Goal: Task Accomplishment & Management: Complete application form

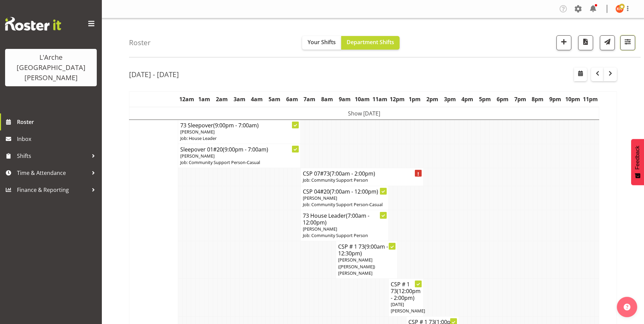
click at [627, 44] on span "button" at bounding box center [627, 41] width 9 height 9
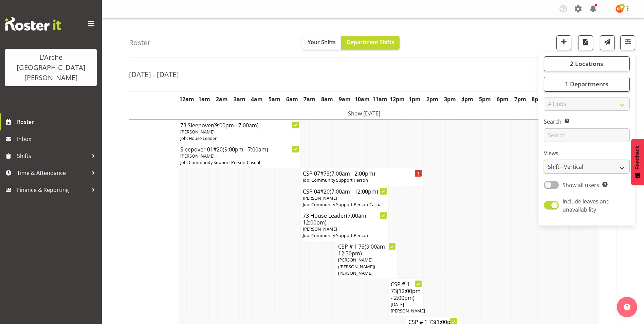
click at [556, 167] on select "Staff Role Shift - Horizontal Shift - Vertical Staff - Location" at bounding box center [587, 167] width 86 height 14
select select "staff"
click at [544, 160] on select "Staff Role Shift - Horizontal Shift - Vertical Staff - Location" at bounding box center [587, 167] width 86 height 14
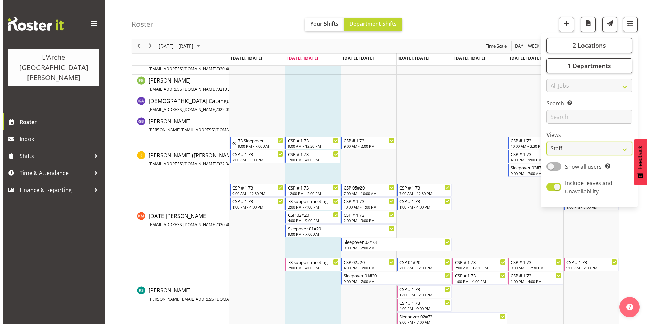
scroll to position [170, 0]
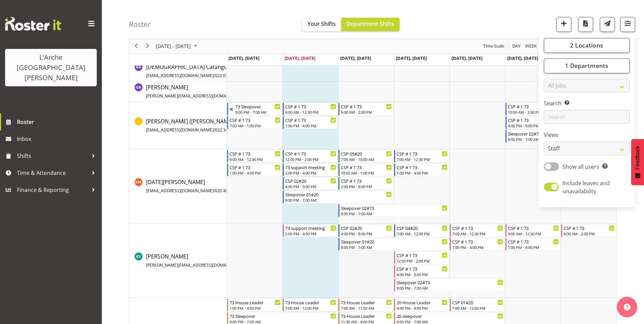
click at [357, 259] on td "Timeline Week of October 7, 2025" at bounding box center [366, 260] width 56 height 74
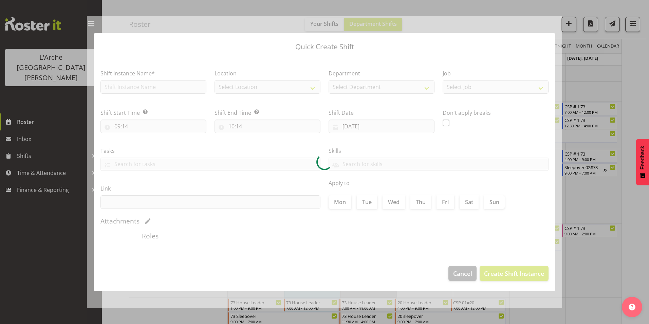
type input "[DATE]"
checkbox input "true"
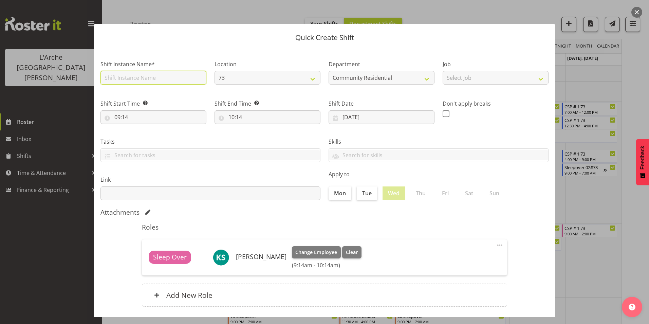
click at [154, 78] on input "text" at bounding box center [153, 78] width 106 height 14
type input "CSP # 1 73"
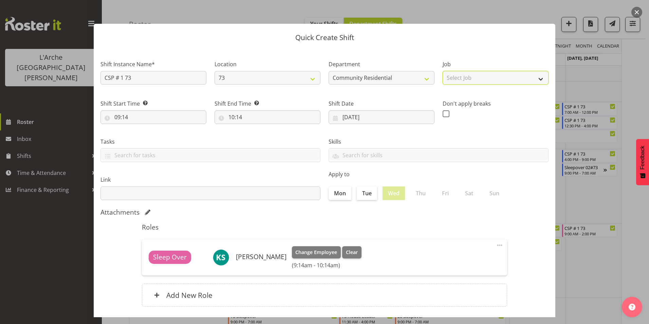
click at [459, 74] on select "Select Job Accounts Admin Art Coordinator Community Leader Community Support Pe…" at bounding box center [496, 78] width 106 height 14
select select "2"
click at [443, 71] on select "Select Job Accounts Admin Art Coordinator Community Leader Community Support Pe…" at bounding box center [496, 78] width 106 height 14
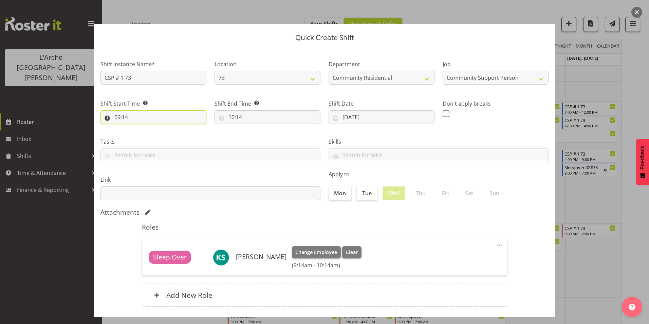
click at [116, 118] on input "09:14" at bounding box center [153, 117] width 106 height 14
click at [144, 135] on select "00 01 02 03 04 05 06 07 08 09 10 11 12 13 14 15 16 17 18 19 20 21 22 23" at bounding box center [146, 135] width 15 height 14
select select "13"
click at [139, 128] on select "00 01 02 03 04 05 06 07 08 09 10 11 12 13 14 15 16 17 18 19 20 21 22 23" at bounding box center [146, 135] width 15 height 14
type input "13:14"
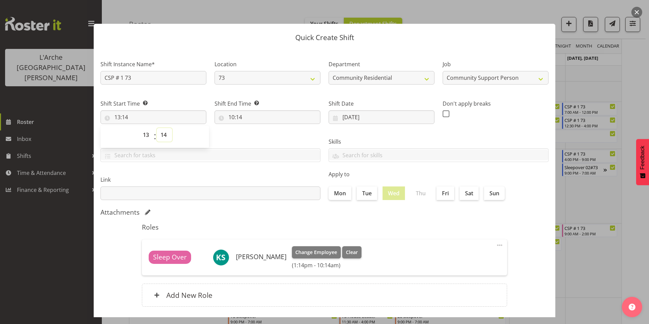
click at [164, 134] on select "00 01 02 03 04 05 06 07 08 09 10 11 12 13 14 15 16 17 18 19 20 21 22 23 24 25 2…" at bounding box center [164, 135] width 15 height 14
select select "0"
click at [157, 128] on select "00 01 02 03 04 05 06 07 08 09 10 11 12 13 14 15 16 17 18 19 20 21 22 23 24 25 2…" at bounding box center [164, 135] width 15 height 14
type input "13:00"
click at [230, 116] on input "10:14" at bounding box center [268, 117] width 106 height 14
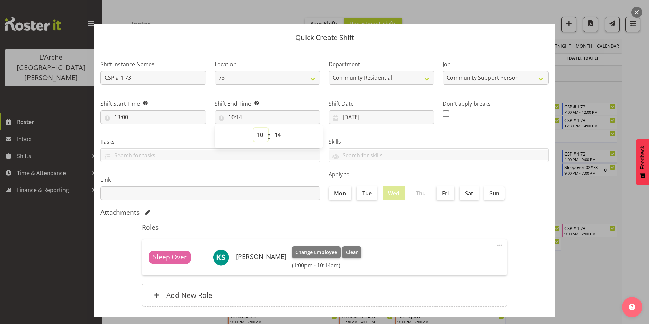
click at [258, 135] on select "00 01 02 03 04 05 06 07 08 09 10 11 12 13 14 15 16 17 18 19 20 21 22 23" at bounding box center [260, 135] width 15 height 14
select select "16"
click at [253, 128] on select "00 01 02 03 04 05 06 07 08 09 10 11 12 13 14 15 16 17 18 19 20 21 22 23" at bounding box center [260, 135] width 15 height 14
type input "16:14"
click at [279, 133] on select "00 01 02 03 04 05 06 07 08 09 10 11 12 13 14 15 16 17 18 19 20 21 22 23 24 25 2…" at bounding box center [278, 135] width 15 height 14
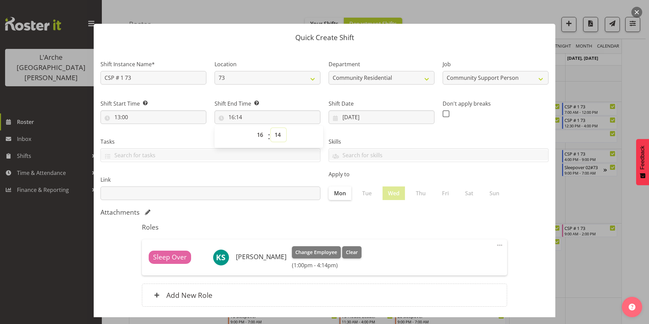
select select "0"
click at [271, 128] on select "00 01 02 03 04 05 06 07 08 09 10 11 12 13 14 15 16 17 18 19 20 21 22 23 24 25 2…" at bounding box center [278, 135] width 15 height 14
type input "16:00"
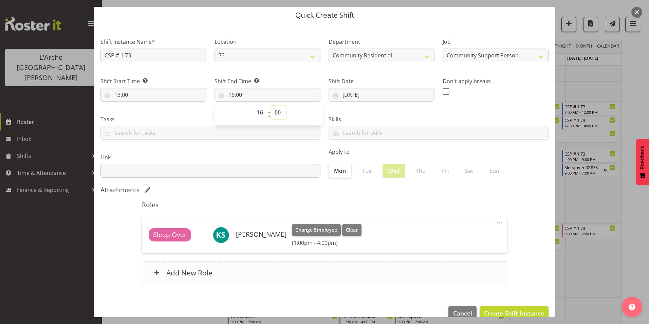
scroll to position [36, 0]
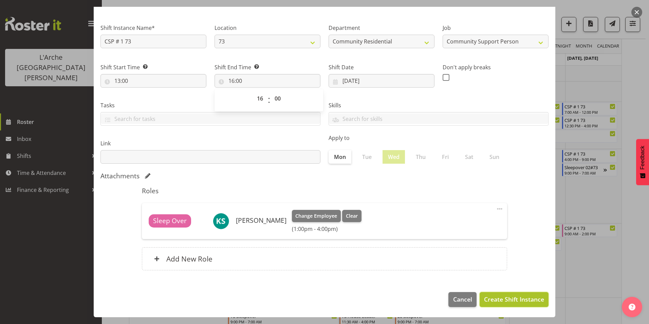
click at [487, 295] on span "Create Shift Instance" at bounding box center [514, 299] width 60 height 9
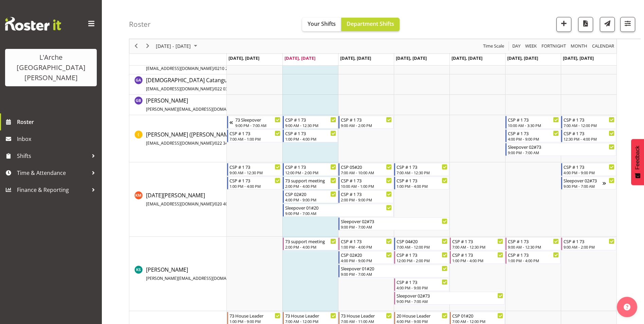
scroll to position [170, 0]
